Goal: Transaction & Acquisition: Purchase product/service

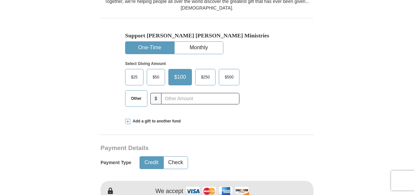
scroll to position [194, 0]
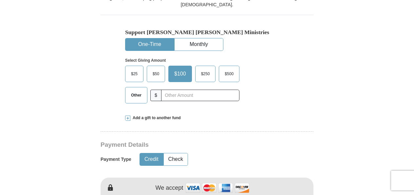
click at [138, 95] on span "Other" at bounding box center [136, 95] width 17 height 10
click at [0, 0] on input "Other" at bounding box center [0, 0] width 0 height 0
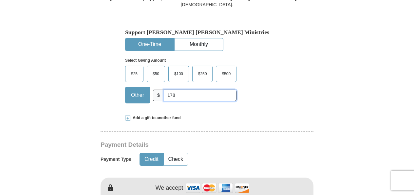
type input "178"
click at [256, 53] on div "Select Giving Amount Amount must be a valid number The total gift cannot be les…" at bounding box center [207, 79] width 164 height 57
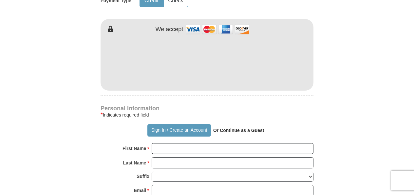
scroll to position [353, 0]
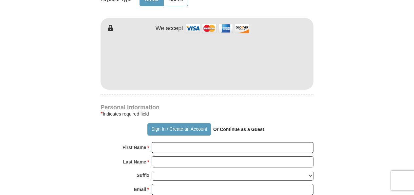
click at [88, 52] on form "Already have an account? Sign in for faster giving. Don't have an account? Crea…" at bounding box center [206, 75] width 373 height 804
type button "[URL][DOMAIN_NAME]"
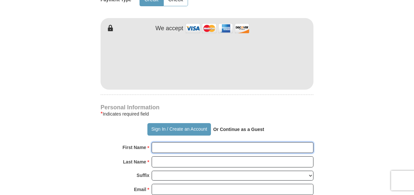
click at [185, 147] on input "First Name *" at bounding box center [233, 147] width 162 height 11
type input "[PERSON_NAME] and [PERSON_NAME]"
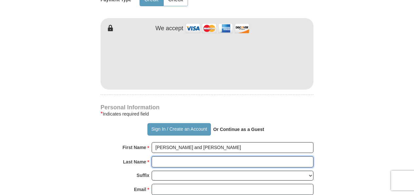
type input "[PERSON_NAME]"
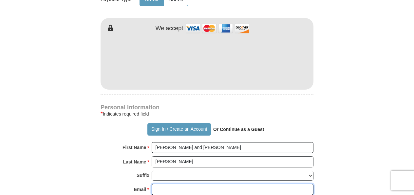
type input "[PERSON_NAME][EMAIL_ADDRESS][PERSON_NAME][DOMAIN_NAME]"
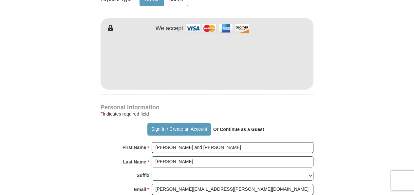
type input "[STREET_ADDRESS][PERSON_NAME]"
type input "[PERSON_NAME] Ministries"
type input "West Covina"
select select "CA"
type input "91790"
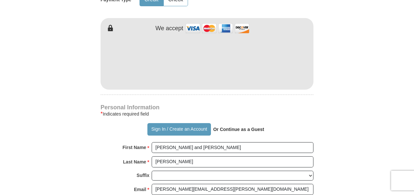
type input "6263187979"
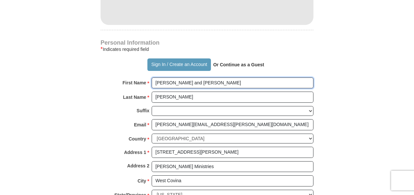
scroll to position [418, 0]
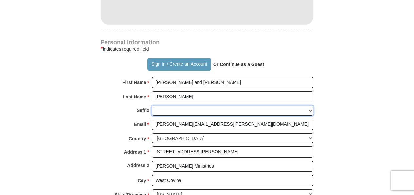
click at [163, 107] on select "[PERSON_NAME] I II III IV V VI" at bounding box center [233, 110] width 162 height 10
select select "Jr"
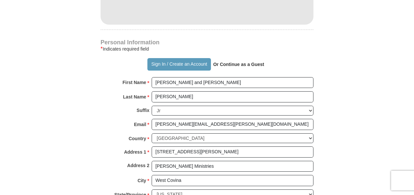
click at [83, 137] on form "Already have an account? Sign in for faster giving. Don't have an account? Crea…" at bounding box center [206, 10] width 373 height 804
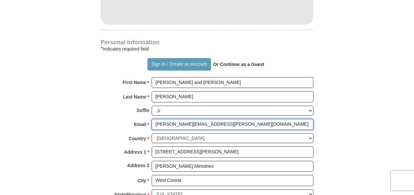
click at [242, 120] on input "[PERSON_NAME][EMAIL_ADDRESS][PERSON_NAME][DOMAIN_NAME]" at bounding box center [233, 124] width 162 height 11
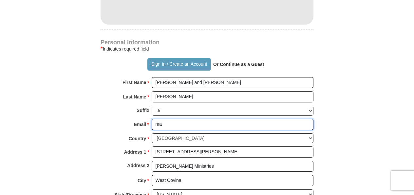
type input "m"
type input "[EMAIL_ADDRESS][DOMAIN_NAME]"
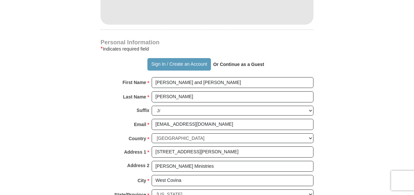
click at [104, 136] on div "Country * [GEOGRAPHIC_DATA] [GEOGRAPHIC_DATA] [GEOGRAPHIC_DATA] [GEOGRAPHIC_DAT…" at bounding box center [207, 139] width 213 height 13
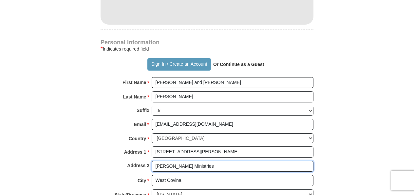
click at [204, 164] on input "[PERSON_NAME] Ministries" at bounding box center [233, 166] width 162 height 11
type input "J"
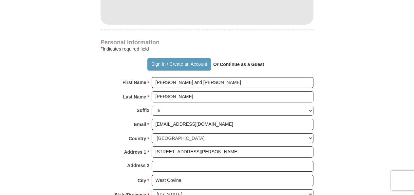
click at [89, 151] on form "Already have an account? Sign in for faster giving. Don't have an account? Crea…" at bounding box center [206, 10] width 373 height 804
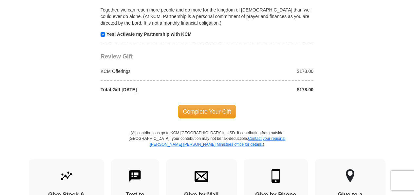
scroll to position [671, 0]
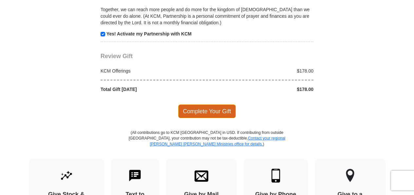
click at [199, 108] on span "Complete Your Gift" at bounding box center [207, 111] width 58 height 14
